Goal: Navigation & Orientation: Find specific page/section

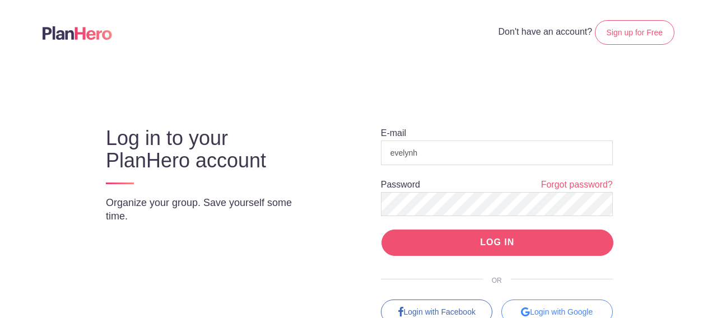
click at [489, 238] on input "LOG IN" at bounding box center [497, 243] width 232 height 26
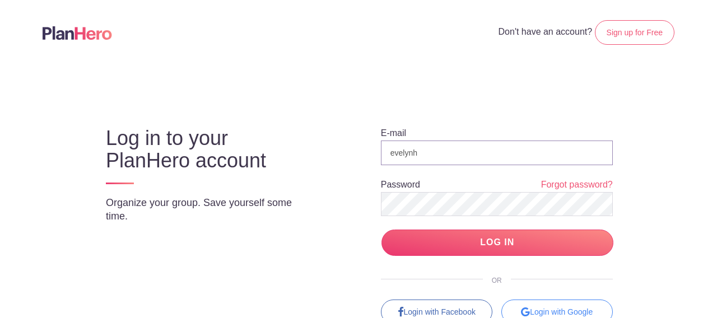
click at [409, 151] on input "evelynh" at bounding box center [497, 153] width 232 height 25
type input "evelynhoward362@gmail.com"
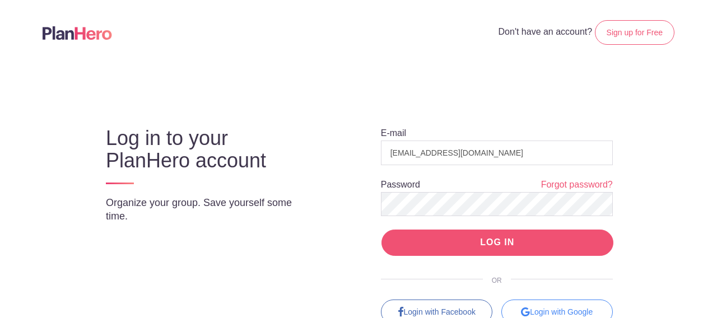
click at [489, 244] on input "LOG IN" at bounding box center [497, 243] width 232 height 26
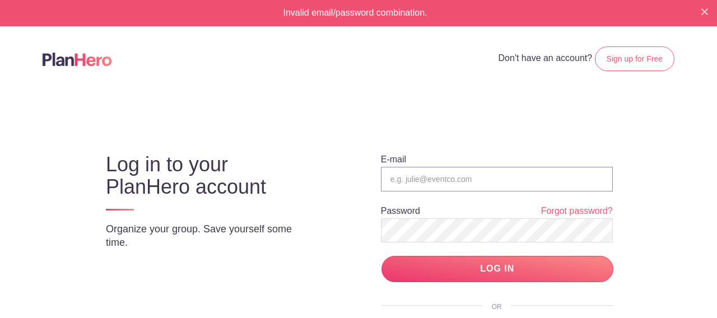
type input "evelynh"
drag, startPoint x: 382, startPoint y: 179, endPoint x: 437, endPoint y: 181, distance: 55.5
click at [432, 180] on input "evelynh" at bounding box center [497, 179] width 232 height 25
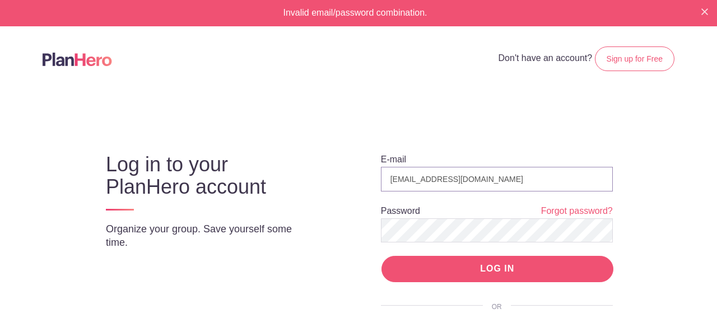
type input "ehoward801@aol.com"
click at [502, 264] on input "LOG IN" at bounding box center [497, 269] width 232 height 26
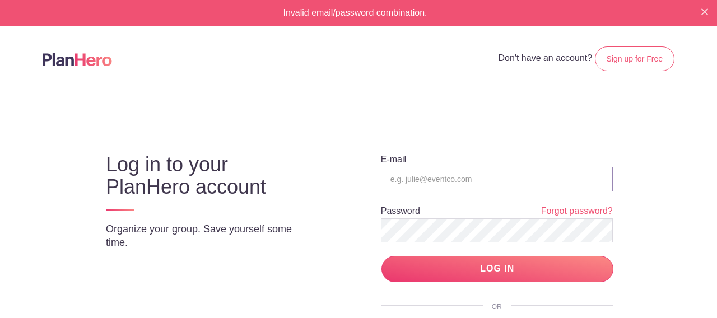
type input "evelynh"
click at [414, 181] on input "evelynh" at bounding box center [497, 179] width 232 height 25
drag, startPoint x: 414, startPoint y: 181, endPoint x: 342, endPoint y: 179, distance: 71.7
click at [344, 179] on div "E-mail evelynh Password Forgot password? LOG IN OR Login with Facebook Login wi…" at bounding box center [487, 241] width 296 height 217
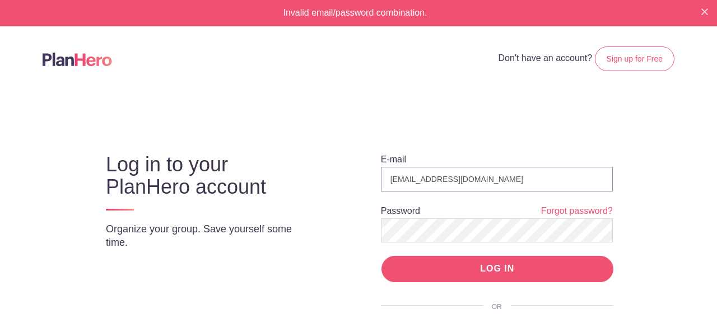
type input "ehoward362@gmail.com"
click at [493, 270] on input "LOG IN" at bounding box center [497, 269] width 232 height 26
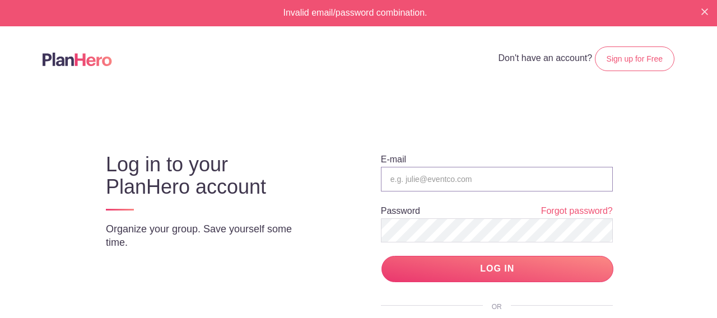
type input "evelynh"
click at [204, 95] on body "Invalid email/password combination. Don't have an account? Sign up for Free Log…" at bounding box center [358, 159] width 717 height 318
click at [202, 90] on div at bounding box center [358, 81] width 631 height 20
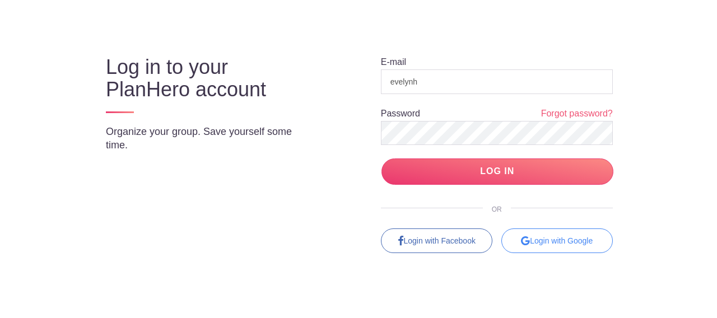
scroll to position [102, 0]
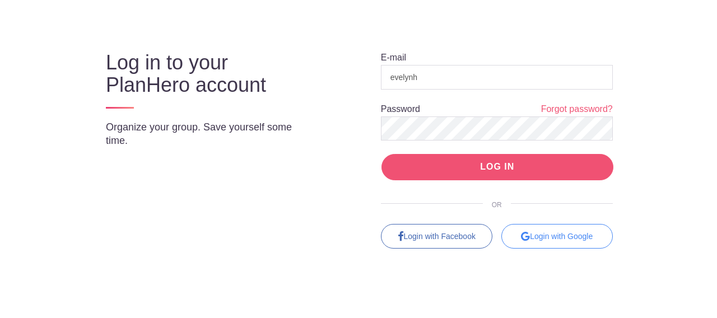
click at [495, 165] on input "LOG IN" at bounding box center [497, 167] width 232 height 26
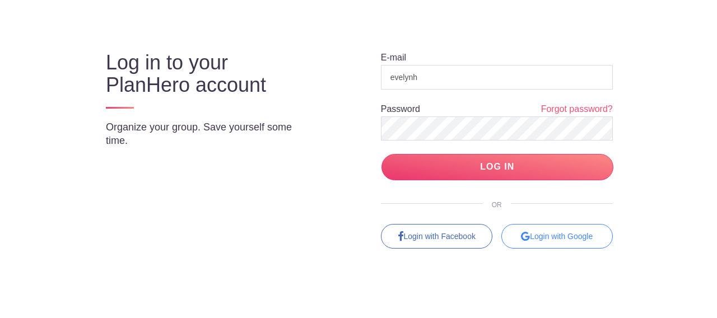
click at [438, 64] on form "E-mail evelynh Password Forgot password? LOG IN" at bounding box center [497, 116] width 232 height 129
drag, startPoint x: 428, startPoint y: 69, endPoint x: 350, endPoint y: 74, distance: 77.4
click at [352, 74] on div "E-mail evelynh Password Forgot password? LOG IN OR Login with Facebook Login wi…" at bounding box center [487, 139] width 296 height 217
type input "[EMAIL_ADDRESS][DOMAIN_NAME]"
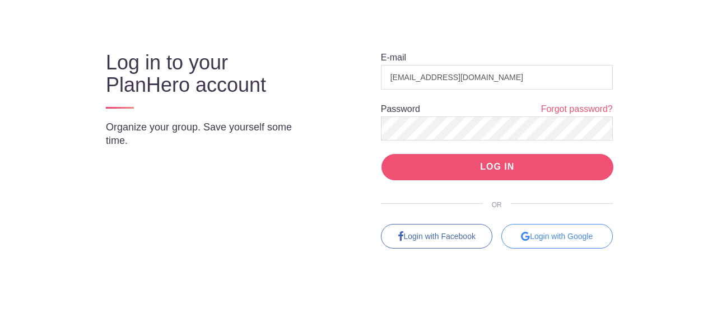
click at [495, 166] on input "LOG IN" at bounding box center [497, 167] width 232 height 26
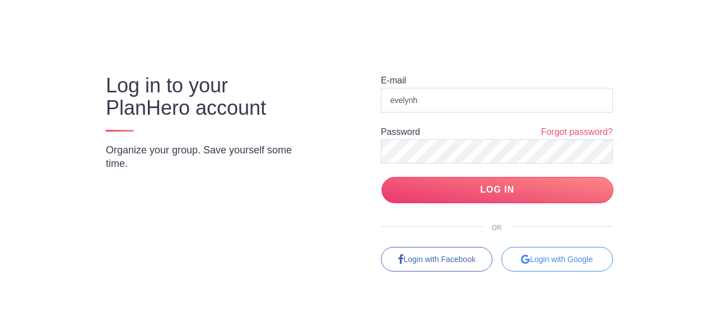
scroll to position [102, 0]
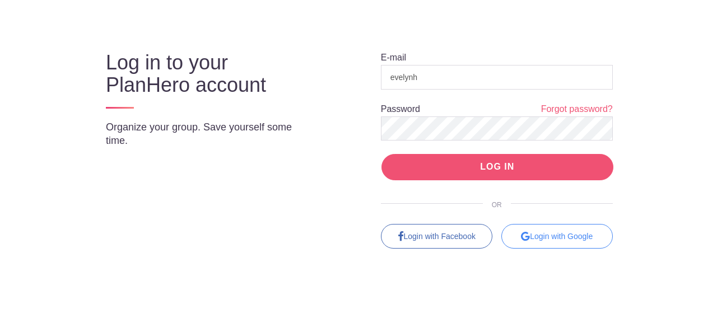
click at [506, 165] on input "LOG IN" at bounding box center [497, 167] width 232 height 26
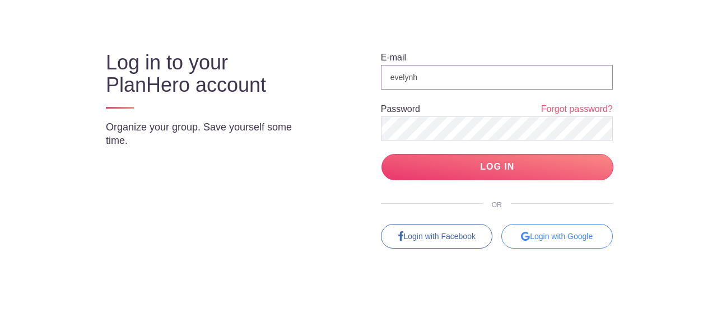
click at [436, 74] on input "evelynh" at bounding box center [497, 77] width 232 height 25
type input "evelynhoward362@gmail.com"
click at [364, 124] on div "E-mail evelynhoward362@gmail.com Password Forgot password? LOG IN OR Login with…" at bounding box center [487, 139] width 296 height 217
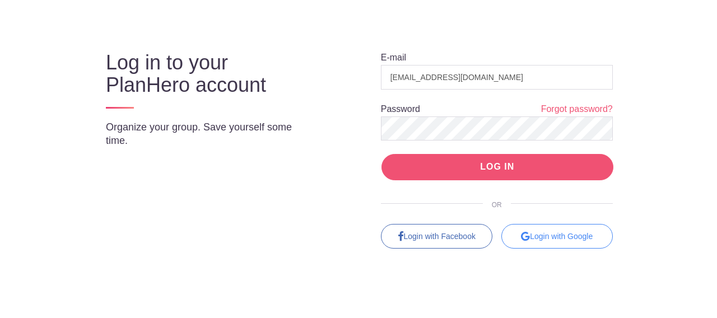
click at [493, 165] on input "LOG IN" at bounding box center [497, 167] width 232 height 26
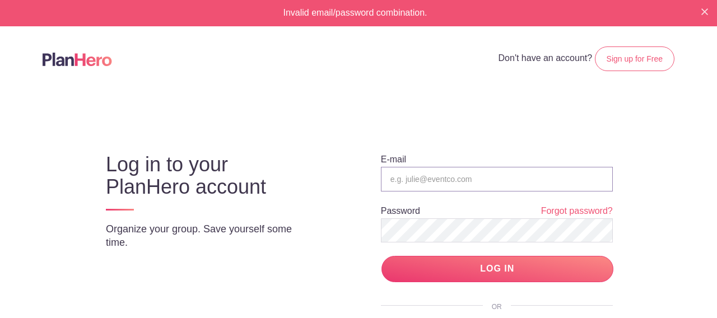
type input "evelynh"
drag, startPoint x: 369, startPoint y: 181, endPoint x: 334, endPoint y: 179, distance: 34.8
click at [339, 179] on div "E-mail evelynh Password Forgot password? LOG IN OR Login with Facebook Login wi…" at bounding box center [487, 241] width 296 height 217
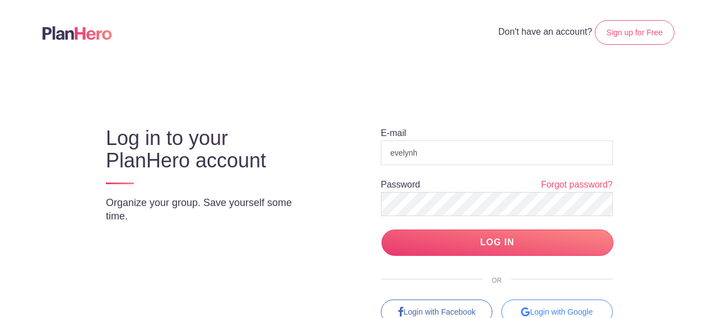
scroll to position [75, 0]
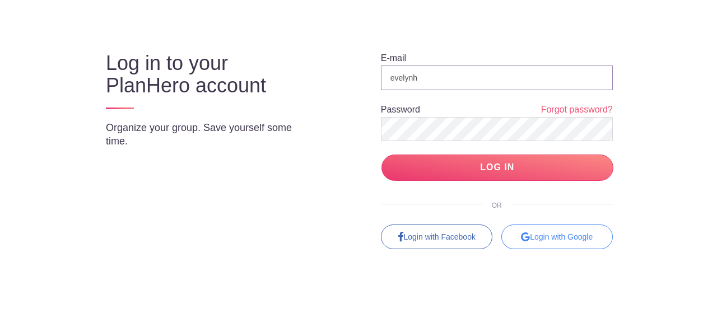
click at [432, 76] on input "evelynh" at bounding box center [497, 77] width 232 height 25
type input "[EMAIL_ADDRESS][DOMAIN_NAME]"
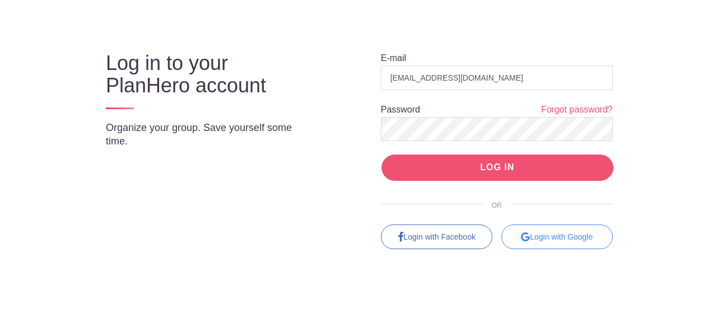
click at [484, 166] on input "LOG IN" at bounding box center [497, 168] width 232 height 26
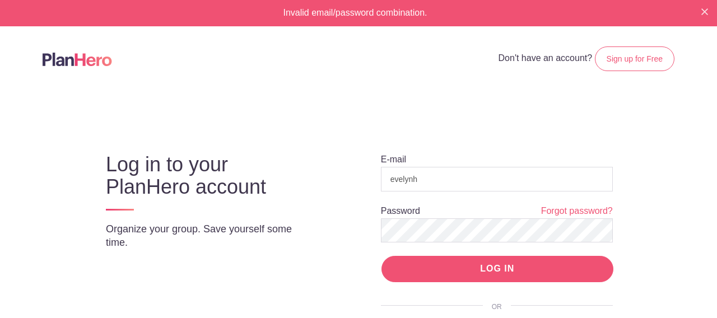
click at [486, 270] on input "LOG IN" at bounding box center [497, 269] width 232 height 26
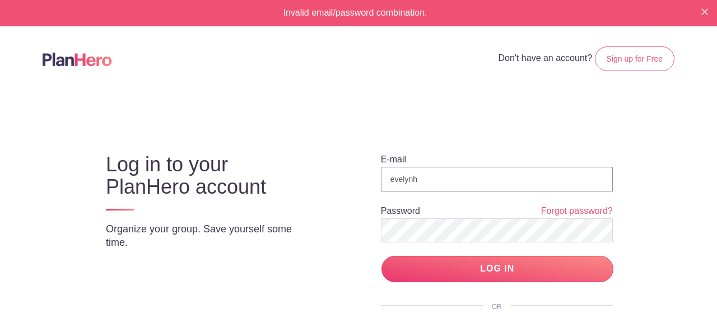
click at [429, 175] on input "evelynh" at bounding box center [497, 179] width 232 height 25
drag, startPoint x: 415, startPoint y: 176, endPoint x: 268, endPoint y: 170, distance: 147.9
click at [271, 170] on div "Log in to your PlanHero account Organize your group. Save yourself some time. E…" at bounding box center [358, 241] width 609 height 217
type input "[EMAIL_ADDRESS][DOMAIN_NAME]"
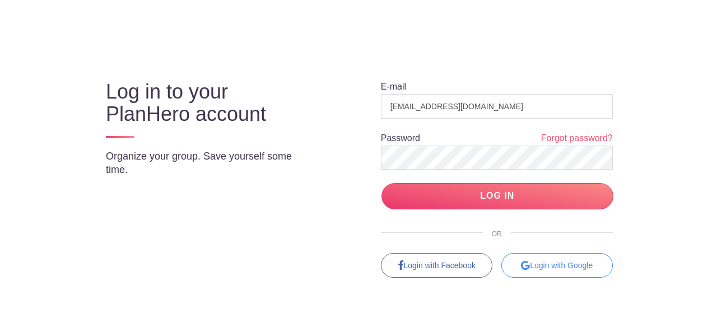
scroll to position [102, 0]
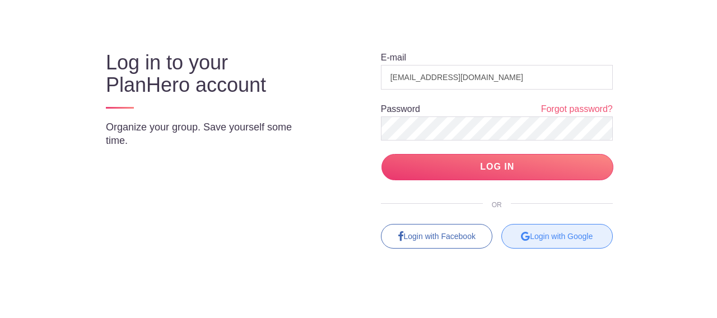
click at [556, 236] on div "Login with Google" at bounding box center [556, 236] width 111 height 25
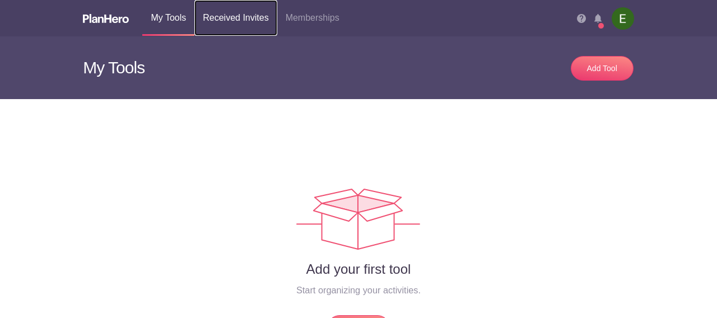
click at [211, 18] on link "Received Invites" at bounding box center [235, 18] width 82 height 36
